Goal: Information Seeking & Learning: Learn about a topic

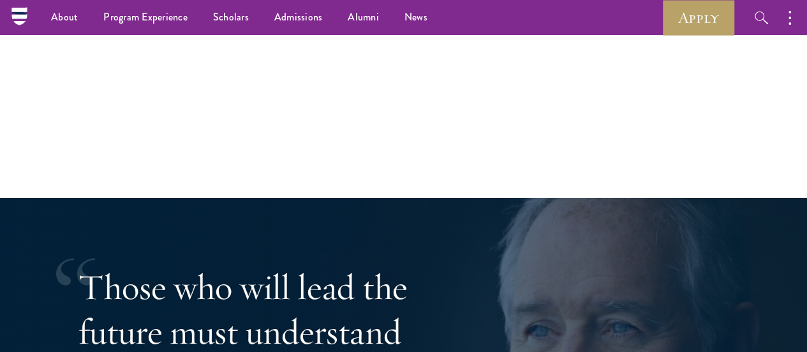
scroll to position [2042, 0]
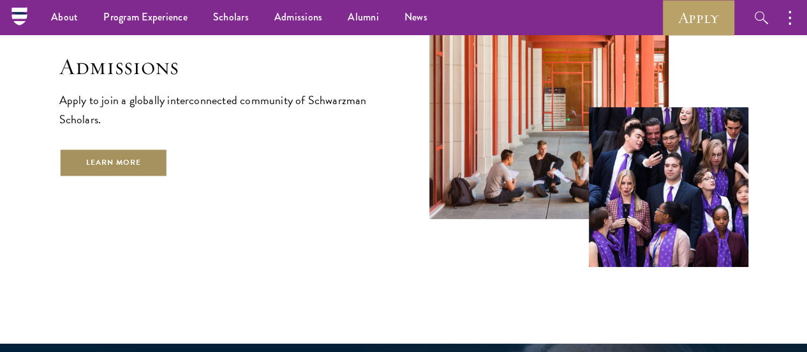
click at [168, 177] on link "Learn More" at bounding box center [113, 162] width 109 height 29
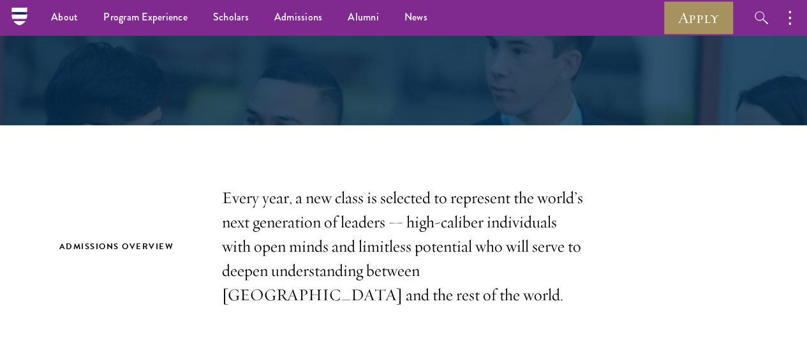
scroll to position [64, 0]
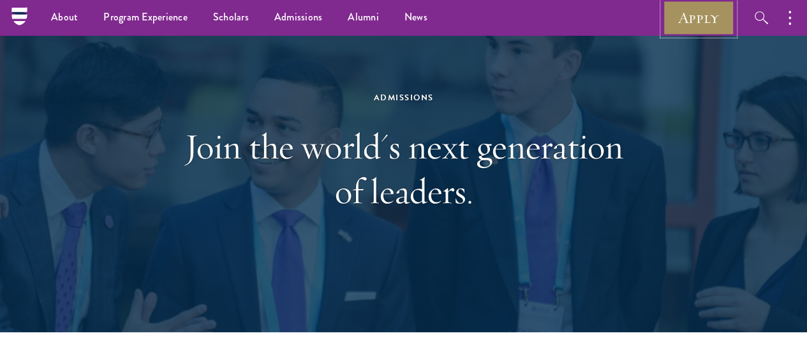
click at [690, 22] on link "Apply" at bounding box center [698, 17] width 71 height 35
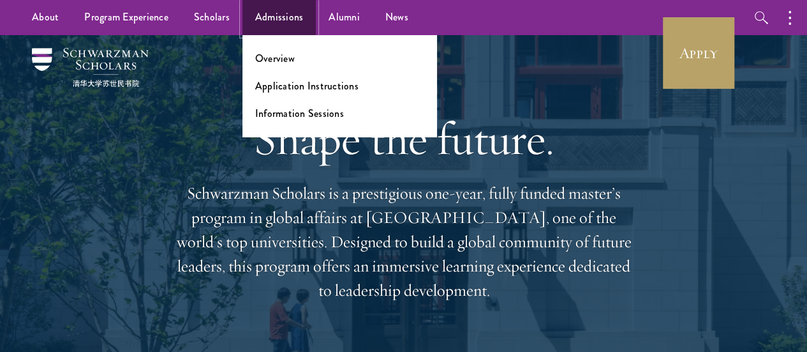
click at [279, 8] on link "Admissions" at bounding box center [279, 17] width 74 height 35
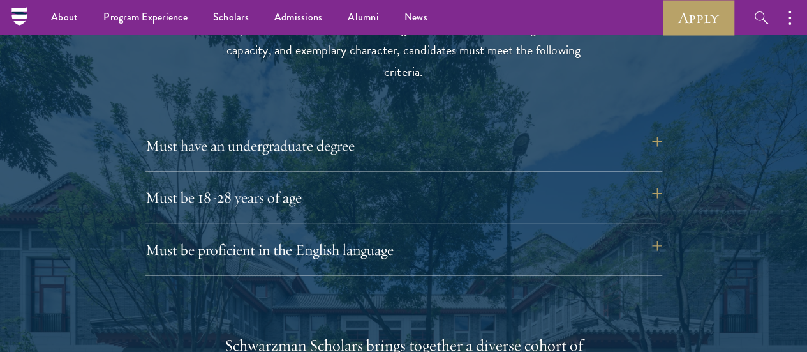
scroll to position [1404, 0]
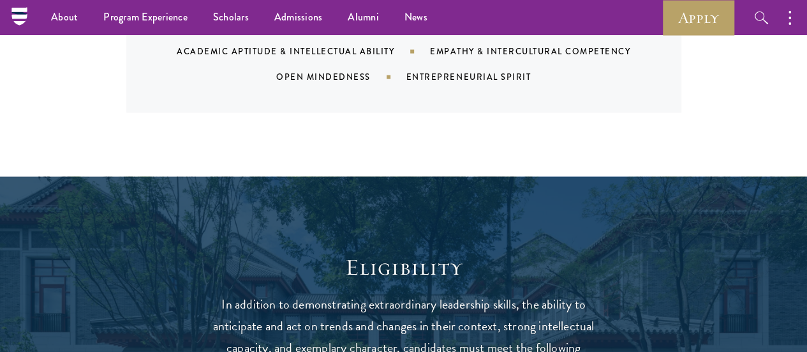
click at [26, 17] on nav "About Overview Leadership Donors Program Experience Overview Curriculum Student…" at bounding box center [282, 17] width 526 height 35
click at [20, 20] on nav "About Overview Leadership Donors Program Experience Overview Curriculum Student…" at bounding box center [282, 17] width 526 height 35
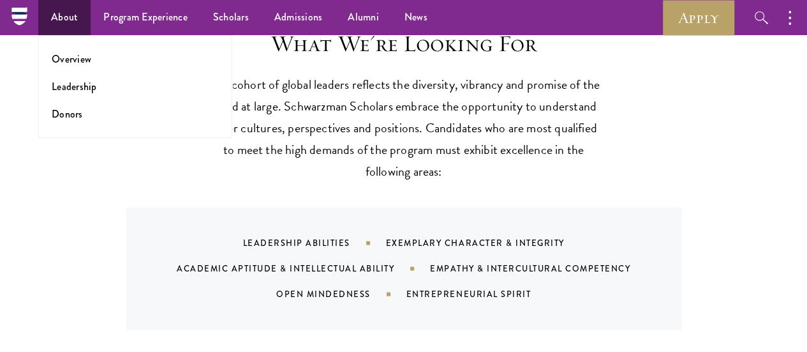
scroll to position [1021, 0]
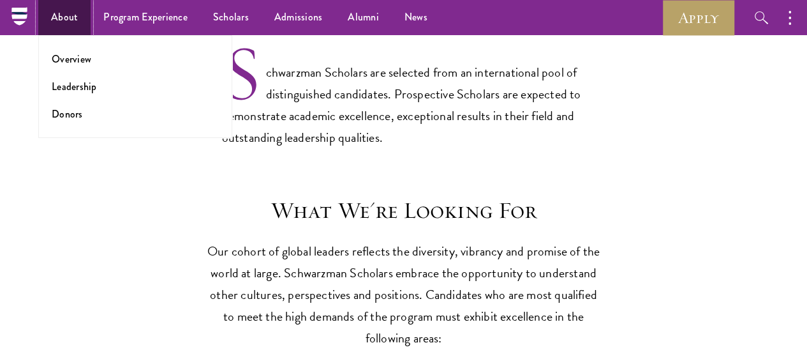
click at [64, 25] on link "About" at bounding box center [64, 17] width 52 height 35
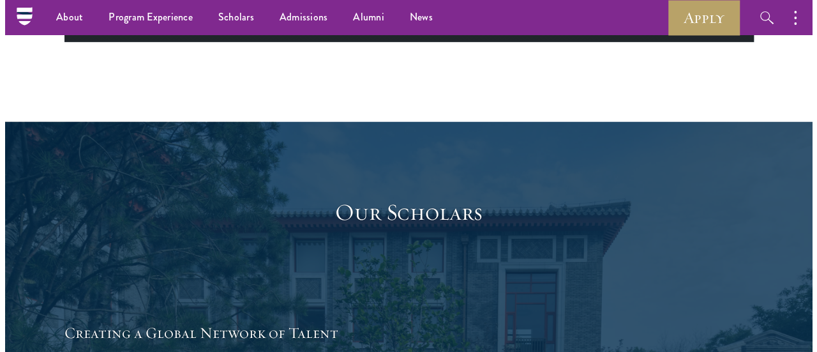
scroll to position [1850, 0]
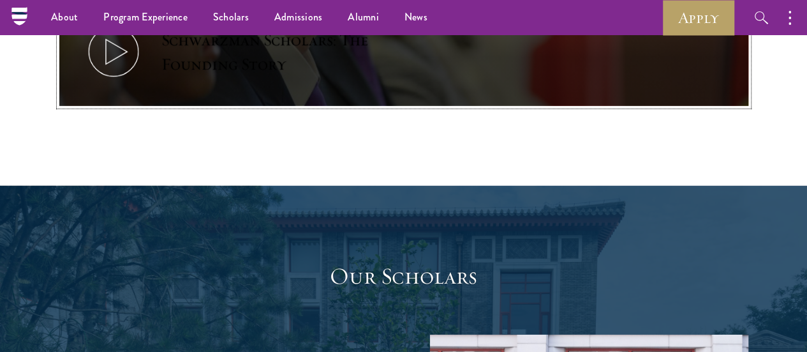
click at [240, 72] on div "Schwarzman Scholars: The Founding Story" at bounding box center [279, 52] width 236 height 48
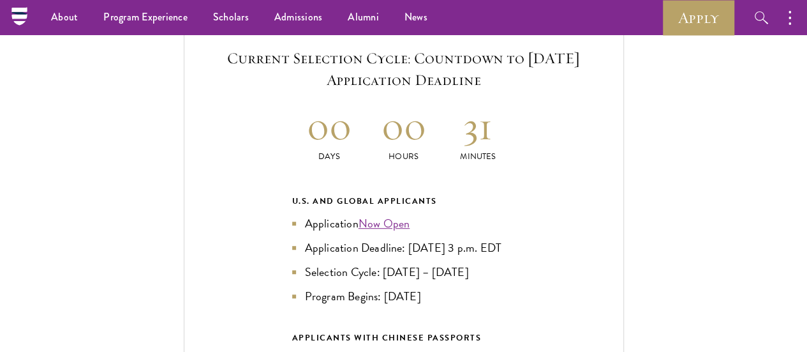
scroll to position [2680, 0]
